Goal: Task Accomplishment & Management: Manage account settings

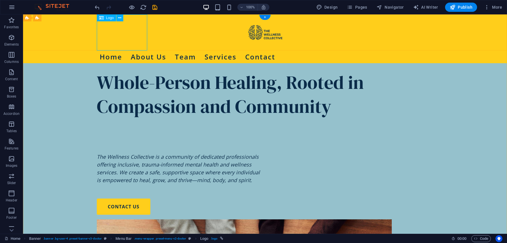
click at [125, 34] on div at bounding box center [265, 32] width 337 height 36
select select "px"
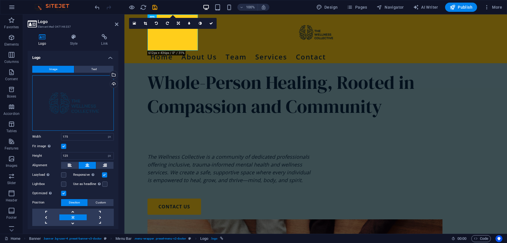
click at [73, 101] on div "Drag files here, click to choose files or select files from Files or our free s…" at bounding box center [73, 102] width 82 height 55
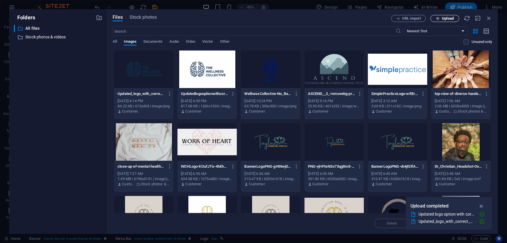
click at [450, 17] on span "Upload" at bounding box center [448, 18] width 12 height 3
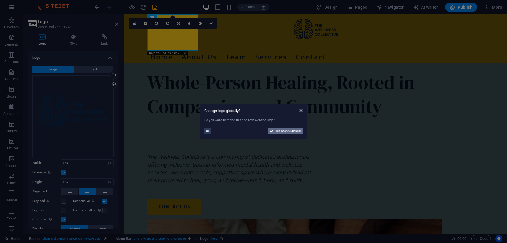
click at [278, 130] on span "Yes, change globally" at bounding box center [289, 130] width 26 height 7
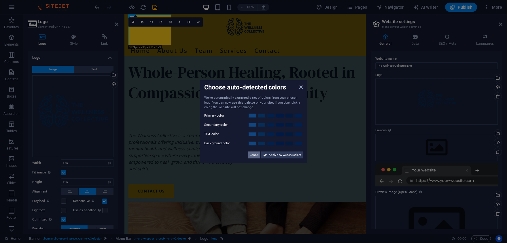
click at [255, 155] on span "Cancel" at bounding box center [254, 154] width 9 height 7
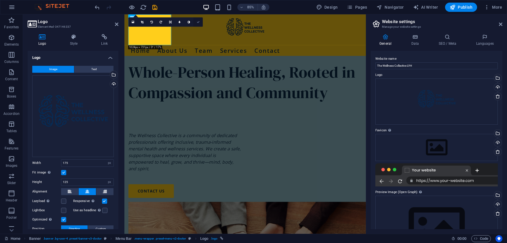
click at [197, 21] on icon at bounding box center [198, 21] width 3 height 3
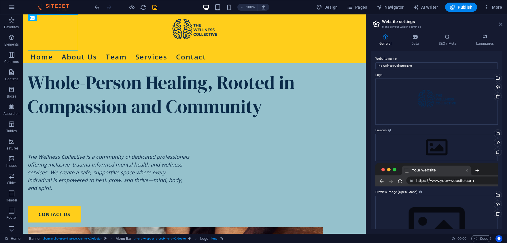
drag, startPoint x: 501, startPoint y: 24, endPoint x: 477, endPoint y: 10, distance: 28.4
click at [501, 24] on icon at bounding box center [500, 24] width 3 height 5
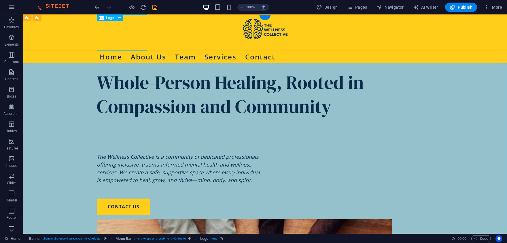
click at [113, 34] on div at bounding box center [265, 32] width 337 height 36
select select "px"
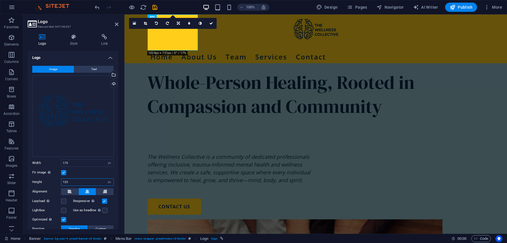
click at [71, 181] on input "125" at bounding box center [87, 181] width 52 height 7
click at [71, 182] on input "125" at bounding box center [87, 181] width 52 height 7
click at [106, 178] on select "Default auto px" at bounding box center [110, 181] width 8 height 7
click option "Default" at bounding box center [0, 0] width 0 height 0
select select "DISABLED_OPTION_VALUE"
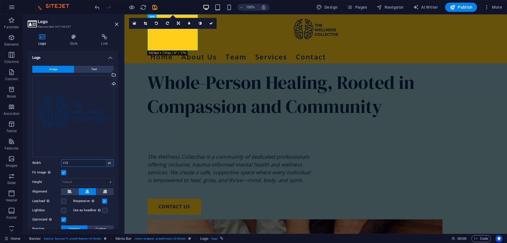
click at [106, 159] on select "Default auto px rem % em vh vw" at bounding box center [110, 162] width 8 height 7
click option "Default" at bounding box center [0, 0] width 0 height 0
select select "DISABLED_OPTION_VALUE"
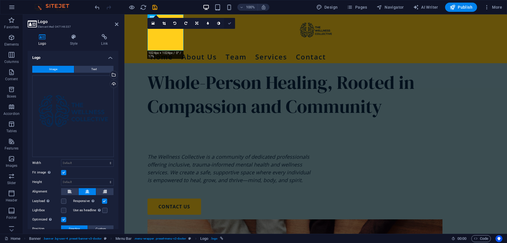
click at [229, 22] on icon at bounding box center [229, 23] width 3 height 3
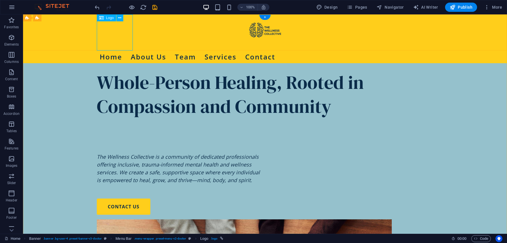
click at [110, 29] on div at bounding box center [265, 32] width 337 height 36
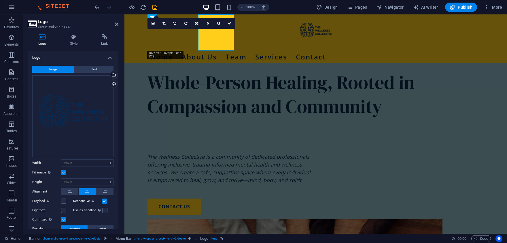
select select "px"
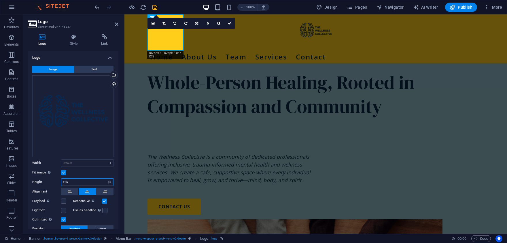
click at [79, 181] on input "number" at bounding box center [87, 181] width 52 height 7
drag, startPoint x: 80, startPoint y: 181, endPoint x: 55, endPoint y: 181, distance: 24.5
click at [61, 181] on input "number" at bounding box center [87, 181] width 52 height 7
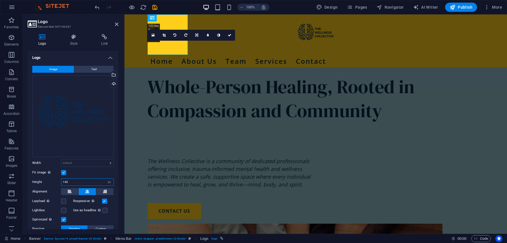
click at [73, 180] on input "140" at bounding box center [87, 181] width 52 height 7
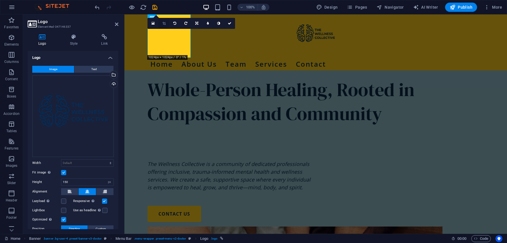
click at [162, 24] on link at bounding box center [164, 23] width 11 height 11
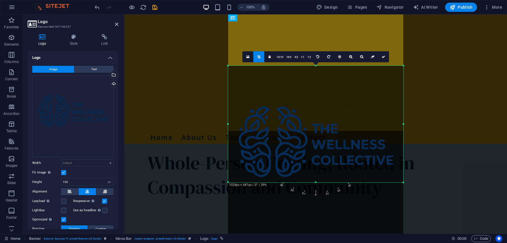
drag, startPoint x: 316, startPoint y: 212, endPoint x: 309, endPoint y: 153, distance: 59.2
click at [309, 153] on div "180 170 160 150 140 130 120 110 100 90 80 70 60 50 40 30 20 10 0 -10 -20 -30 -4…" at bounding box center [315, 124] width 175 height 116
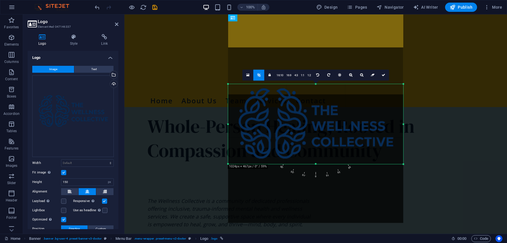
drag, startPoint x: 316, startPoint y: 66, endPoint x: 317, endPoint y: 102, distance: 36.7
click at [317, 102] on div "180 170 160 150 140 130 120 110 100 90 80 70 60 50 40 30 20 10 0 -10 -20 -30 -4…" at bounding box center [315, 124] width 175 height 80
click at [385, 77] on icon at bounding box center [383, 74] width 3 height 3
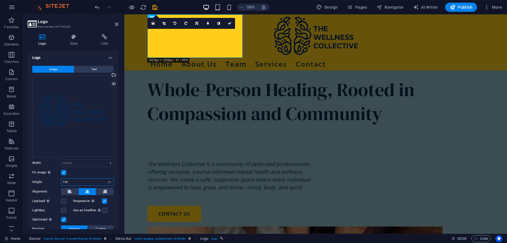
click at [78, 185] on input "150" at bounding box center [87, 181] width 52 height 7
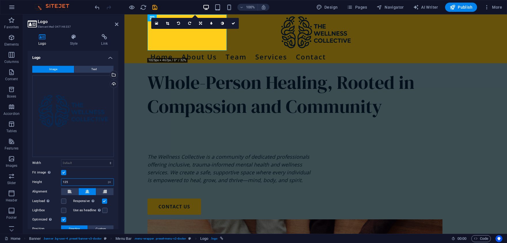
click at [76, 184] on input "125" at bounding box center [87, 181] width 52 height 7
click at [76, 183] on input "125" at bounding box center [87, 181] width 52 height 7
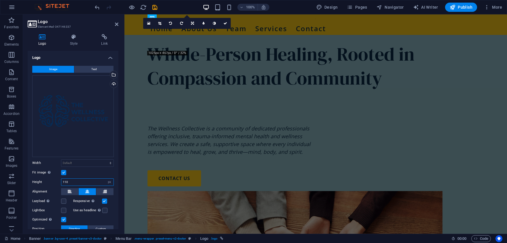
type input "110"
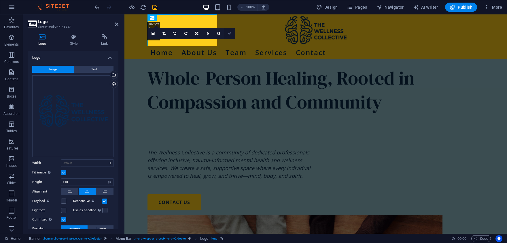
click at [230, 34] on icon at bounding box center [229, 33] width 3 height 3
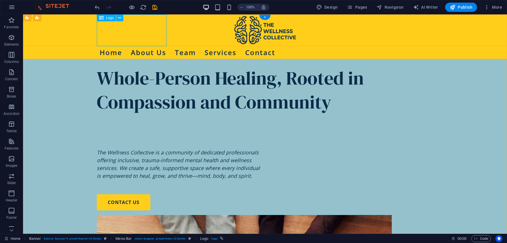
click at [154, 31] on div at bounding box center [265, 30] width 337 height 32
select select "px"
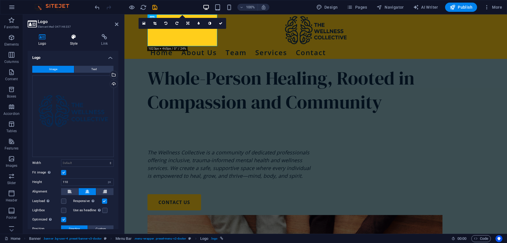
click at [76, 43] on h4 "Style" at bounding box center [74, 40] width 31 height 12
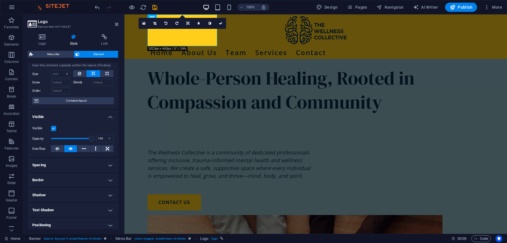
scroll to position [27, 0]
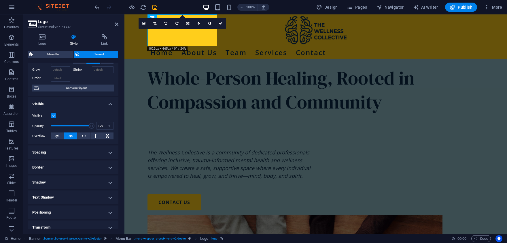
click at [108, 153] on h4 "Spacing" at bounding box center [73, 152] width 91 height 14
click at [99, 175] on span "Custom" at bounding box center [102, 173] width 20 height 7
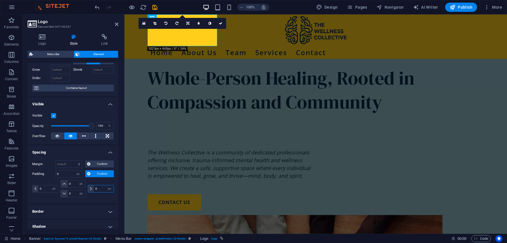
click at [102, 189] on input "0" at bounding box center [104, 188] width 20 height 7
type input "15"
select select "DISABLED_OPTION_VALUE"
click at [103, 189] on input "15" at bounding box center [104, 188] width 20 height 7
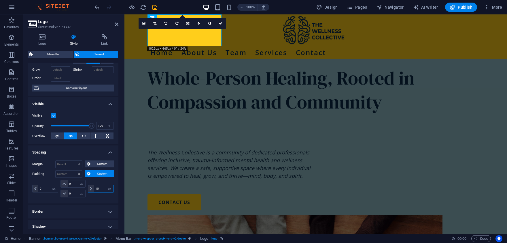
click at [102, 189] on input "15" at bounding box center [104, 188] width 20 height 7
type input "25"
click at [225, 22] on link at bounding box center [222, 23] width 11 height 11
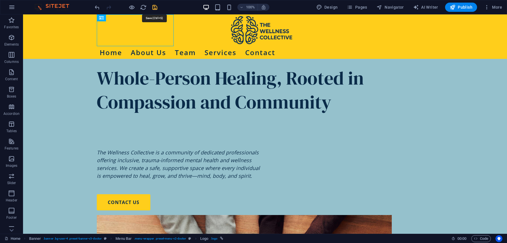
click at [155, 6] on icon "save" at bounding box center [155, 7] width 7 height 7
checkbox input "false"
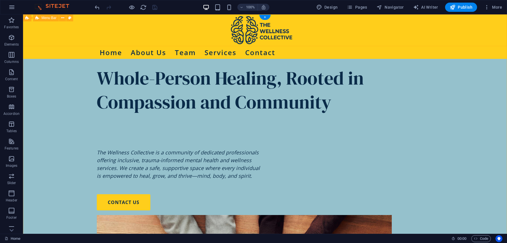
click at [80, 33] on div "Home About Us Team Services Contact" at bounding box center [265, 36] width 484 height 44
select select "rem"
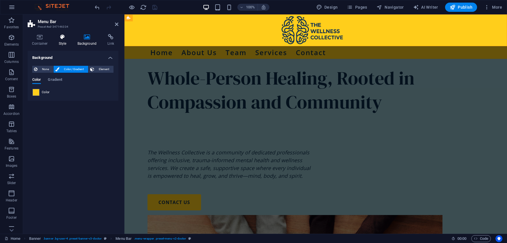
click at [66, 37] on icon at bounding box center [62, 37] width 16 height 6
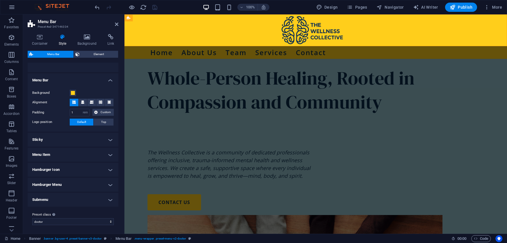
scroll to position [0, 0]
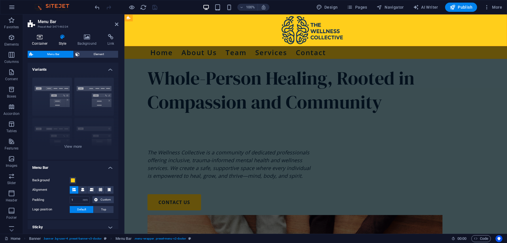
click at [39, 37] on icon at bounding box center [40, 37] width 25 height 6
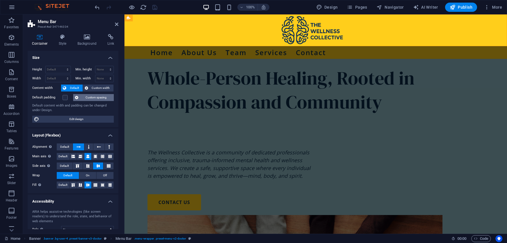
click at [99, 98] on span "Custom spacing" at bounding box center [96, 97] width 32 height 7
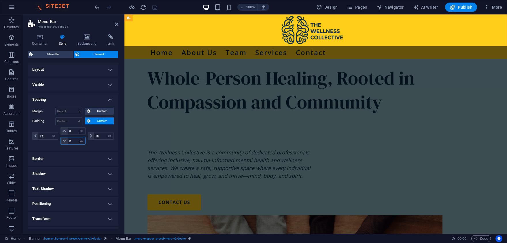
click at [75, 141] on input "0" at bounding box center [76, 140] width 17 height 7
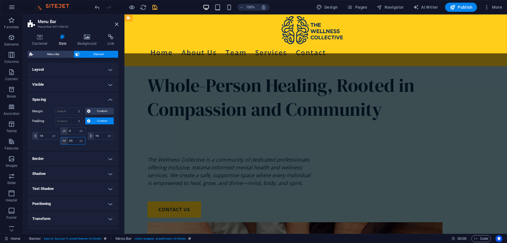
click at [75, 140] on input "25" at bounding box center [76, 140] width 17 height 7
type input "5"
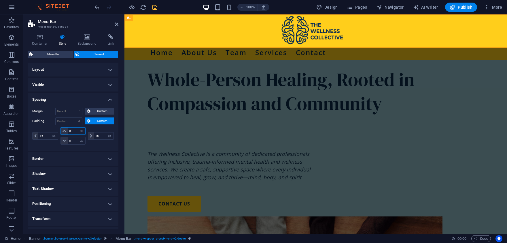
click at [72, 129] on input "0" at bounding box center [76, 130] width 17 height 7
type input "5"
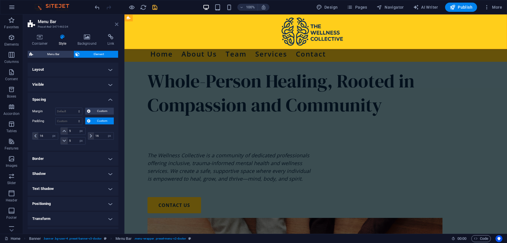
click at [116, 23] on icon at bounding box center [116, 24] width 3 height 5
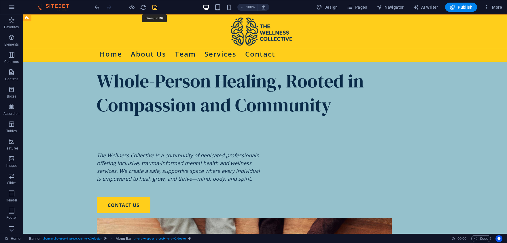
click at [156, 6] on icon "save" at bounding box center [155, 7] width 7 height 7
checkbox input "false"
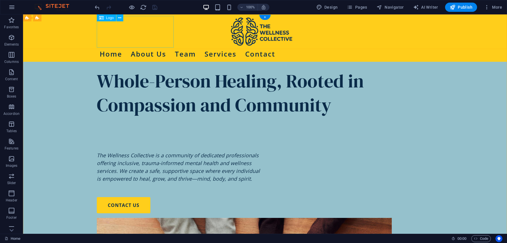
click at [140, 30] on div at bounding box center [265, 32] width 337 height 32
select select "px"
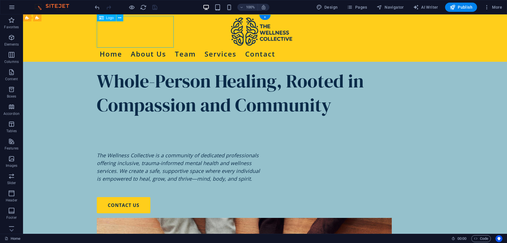
select select "px"
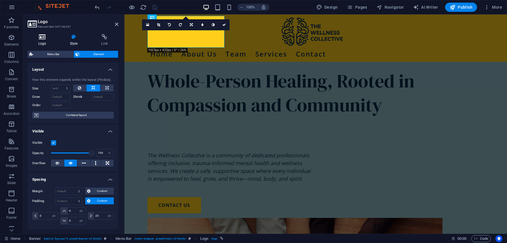
click at [42, 42] on h4 "Logo" at bounding box center [44, 40] width 32 height 12
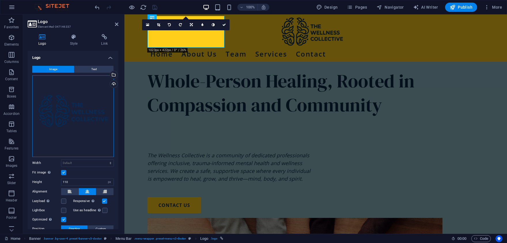
click at [74, 105] on div "Drag files here, click to choose files or select files from Files or our free s…" at bounding box center [73, 116] width 82 height 82
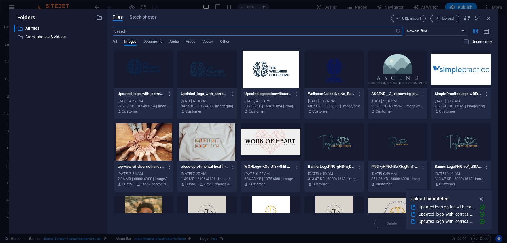
click at [446, 14] on div "Files Stock photos URL import Upload ​ Newest first Oldest first Name (A-Z) Nam…" at bounding box center [302, 121] width 391 height 224
click at [447, 21] on button "Upload" at bounding box center [445, 18] width 29 height 7
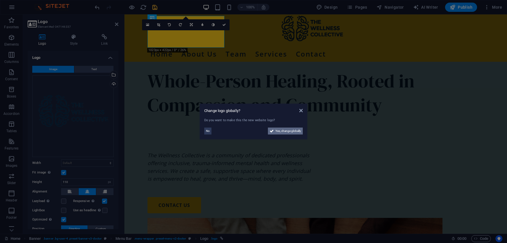
drag, startPoint x: 285, startPoint y: 131, endPoint x: 187, endPoint y: 136, distance: 97.9
click at [285, 131] on span "Yes, change globally" at bounding box center [289, 130] width 26 height 7
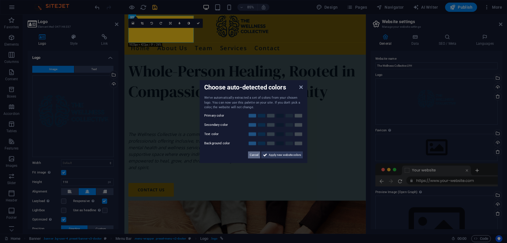
click at [255, 156] on span "Cancel" at bounding box center [254, 154] width 9 height 7
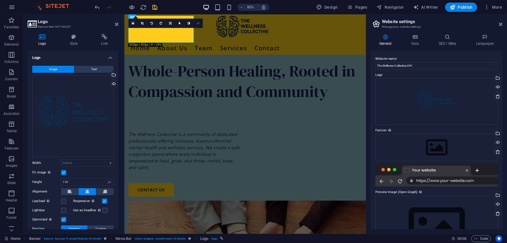
click at [199, 23] on icon at bounding box center [198, 23] width 3 height 3
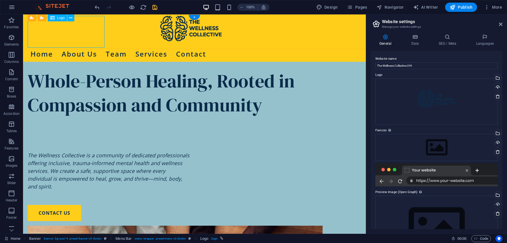
click at [78, 31] on div at bounding box center [195, 32] width 334 height 32
select select "px"
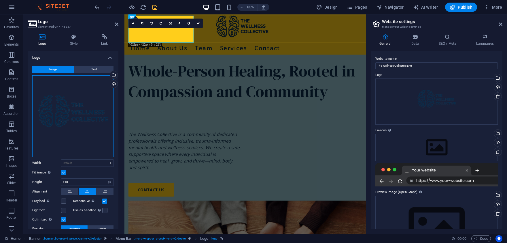
click at [78, 111] on div "Drag files here, click to choose files or select files from Files or our free s…" at bounding box center [73, 116] width 82 height 82
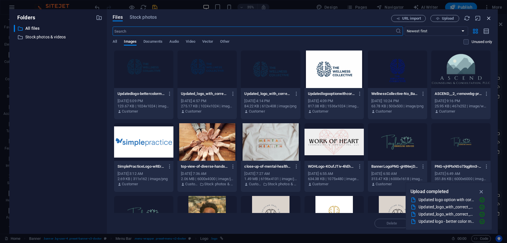
click at [490, 18] on icon "button" at bounding box center [489, 18] width 6 height 6
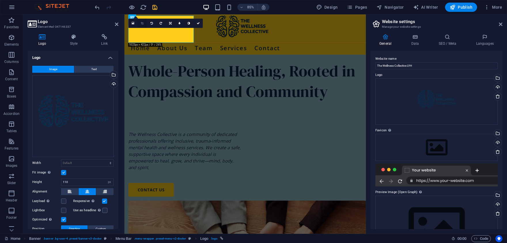
click at [143, 23] on icon at bounding box center [142, 23] width 3 height 3
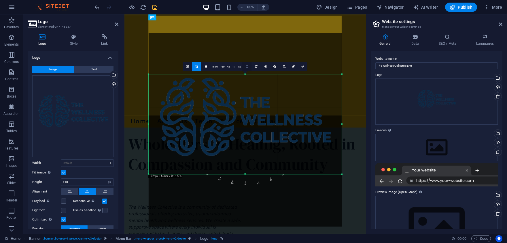
drag, startPoint x: 244, startPoint y: 80, endPoint x: 245, endPoint y: 67, distance: 13.6
click at [245, 74] on div "180 170 160 150 140 130 120 110 100 90 80 70 60 50 40 30 20 10 0 -10 -20 -30 -4…" at bounding box center [245, 124] width 193 height 100
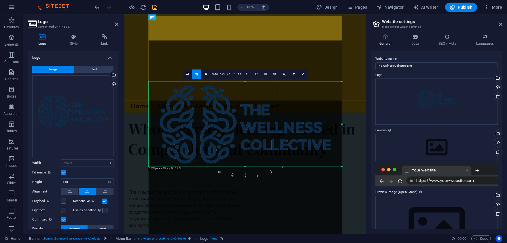
drag, startPoint x: 244, startPoint y: 174, endPoint x: 244, endPoint y: 156, distance: 17.6
click at [244, 156] on div "180 170 160 150 140 130 120 110 100 90 80 70 60 50 40 30 20 10 0 -10 -20 -30 -4…" at bounding box center [245, 124] width 193 height 85
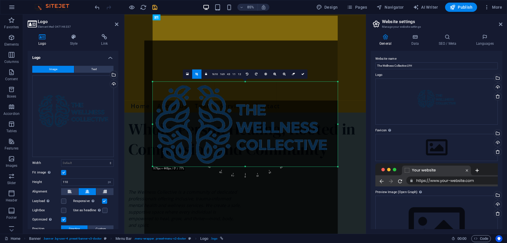
drag, startPoint x: 149, startPoint y: 123, endPoint x: 159, endPoint y: 123, distance: 9.8
click at [159, 123] on div "180 170 160 150 140 130 120 110 100 90 80 70 60 50 40 30 20 10 0 -10 -20 -30 -4…" at bounding box center [245, 124] width 185 height 85
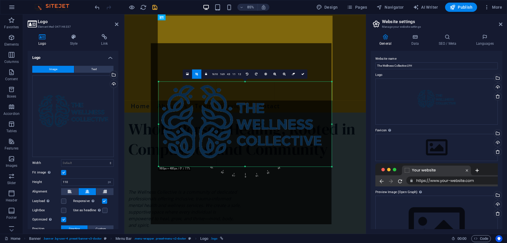
drag, startPoint x: 338, startPoint y: 124, endPoint x: 322, endPoint y: 124, distance: 16.1
click at [322, 124] on div "180 170 160 150 140 130 120 110 100 90 80 70 60 50 40 30 20 10 0 -10 -20 -30 -4…" at bounding box center [245, 124] width 173 height 85
click at [332, 123] on div at bounding box center [241, 133] width 189 height 189
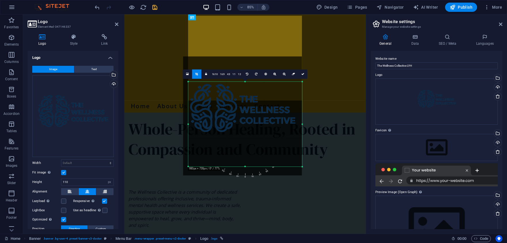
drag, startPoint x: 332, startPoint y: 124, endPoint x: 261, endPoint y: 138, distance: 71.7
click at [263, 138] on div "180 170 160 150 140 130 120 110 100 90 80 70 60 50 40 30 20 10 0 -10 -20 -30 -4…" at bounding box center [246, 124] width 114 height 85
click at [246, 165] on div at bounding box center [242, 116] width 119 height 119
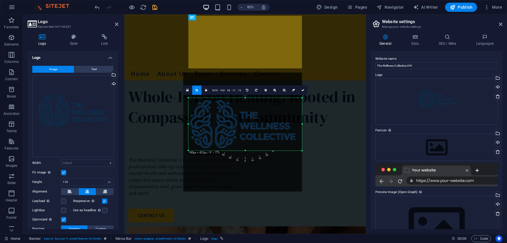
drag, startPoint x: 246, startPoint y: 166, endPoint x: 236, endPoint y: 128, distance: 39.0
click at [236, 128] on div "180 170 160 150 140 130 120 110 100 90 80 70 60 50 40 30 20 10 0 -10 -20 -30 -4…" at bounding box center [246, 124] width 114 height 52
click at [304, 89] on icon at bounding box center [303, 90] width 3 height 3
select select "px"
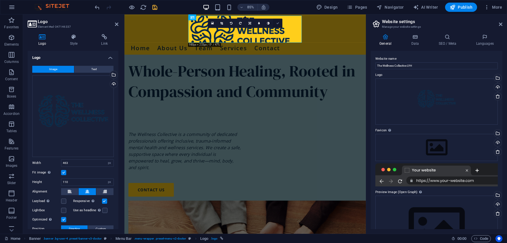
click at [279, 23] on icon at bounding box center [277, 23] width 3 height 3
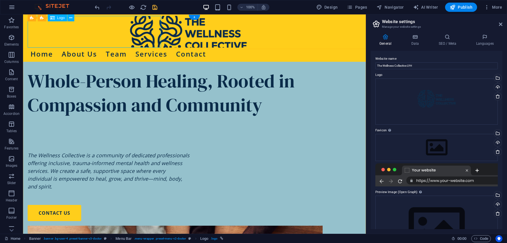
click at [96, 35] on div at bounding box center [195, 32] width 334 height 32
select select "px"
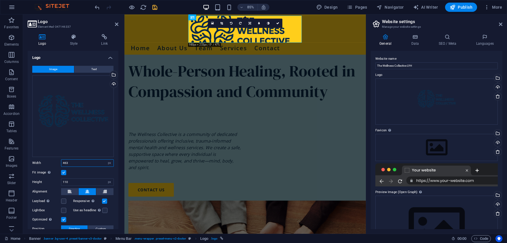
click at [78, 164] on input "463" at bounding box center [87, 162] width 52 height 7
click at [106, 178] on select "Default auto px" at bounding box center [110, 181] width 8 height 7
click option "Default" at bounding box center [0, 0] width 0 height 0
select select "DISABLED_OPTION_VALUE"
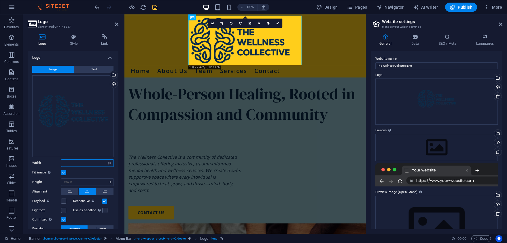
click at [96, 163] on input "number" at bounding box center [87, 162] width 52 height 7
click at [106, 159] on select "Default auto px rem % em vh vw" at bounding box center [110, 162] width 8 height 7
click option "Default" at bounding box center [0, 0] width 0 height 0
select select "DISABLED_OPTION_VALUE"
click at [61, 178] on select "Default auto px" at bounding box center [87, 181] width 52 height 7
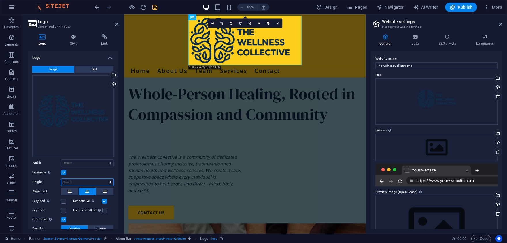
select select "px"
click option "px" at bounding box center [0, 0] width 0 height 0
type input "125"
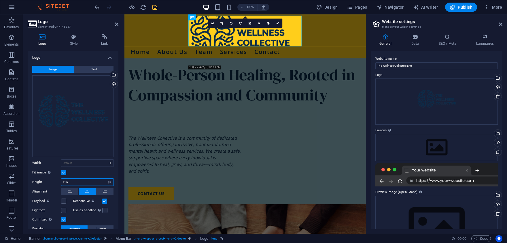
click at [94, 182] on input "125" at bounding box center [87, 181] width 52 height 7
click at [106, 178] on select "Default auto px" at bounding box center [110, 181] width 8 height 7
click option "auto" at bounding box center [0, 0] width 0 height 0
select select "DISABLED_OPTION_VALUE"
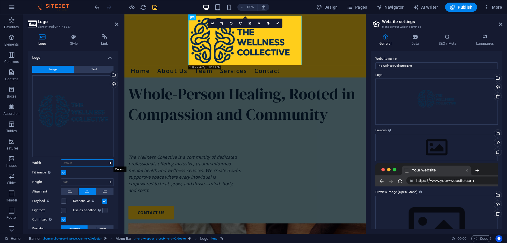
click at [61, 159] on select "Default auto px rem % em vh vw" at bounding box center [87, 162] width 52 height 7
click option "auto" at bounding box center [0, 0] width 0 height 0
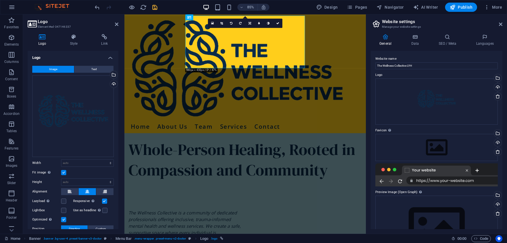
click at [62, 172] on label at bounding box center [63, 172] width 5 height 5
click at [0, 0] on input "Fit image Automatically fit image to a fixed width and height" at bounding box center [0, 0] width 0 height 0
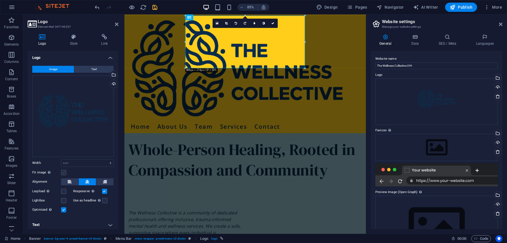
click at [66, 171] on label at bounding box center [63, 172] width 5 height 5
click at [0, 0] on input "Fit image Automatically fit image to a fixed width and height" at bounding box center [0, 0] width 0 height 0
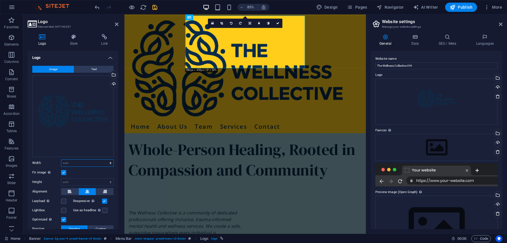
click at [61, 159] on select "Default auto px rem % em vh vw" at bounding box center [87, 162] width 52 height 7
select select "px"
click option "px" at bounding box center [0, 0] width 0 height 0
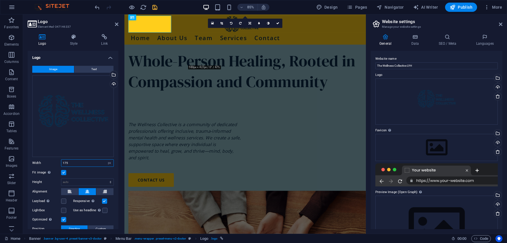
click at [75, 162] on input "175" at bounding box center [87, 162] width 52 height 7
type input "180"
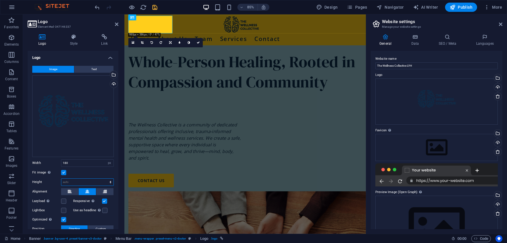
click at [61, 178] on select "Default auto px" at bounding box center [87, 181] width 52 height 7
click option "Default" at bounding box center [0, 0] width 0 height 0
click at [95, 172] on div "Fit image Automatically fit image to a fixed width and height" at bounding box center [73, 172] width 82 height 7
click at [61, 178] on select "Default auto px" at bounding box center [87, 181] width 52 height 7
select select "px"
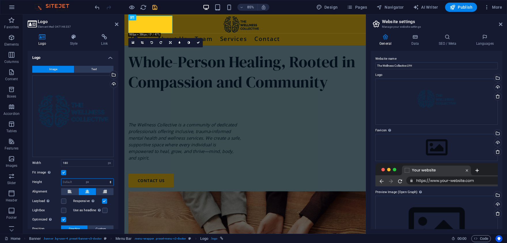
click option "px" at bounding box center [0, 0] width 0 height 0
click at [79, 182] on input "number" at bounding box center [87, 181] width 52 height 7
type input "100"
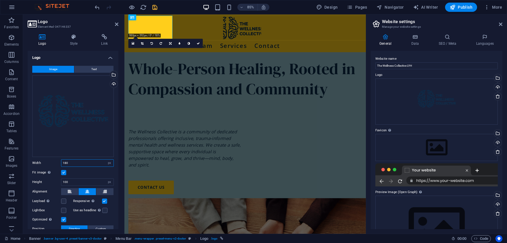
click at [72, 163] on input "180" at bounding box center [87, 162] width 52 height 7
click at [106, 159] on select "Default auto px rem % em vh vw" at bounding box center [110, 162] width 8 height 7
click option "auto" at bounding box center [0, 0] width 0 height 0
select select "DISABLED_OPTION_VALUE"
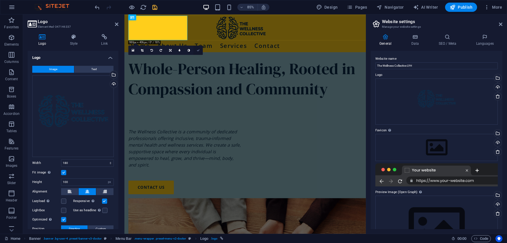
click at [199, 49] on icon at bounding box center [198, 50] width 3 height 3
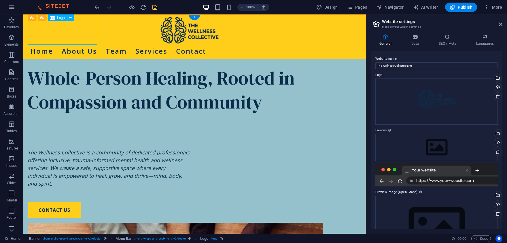
click at [54, 29] on div at bounding box center [195, 30] width 334 height 29
click at [58, 30] on div at bounding box center [195, 30] width 334 height 29
select select "px"
